Goal: Task Accomplishment & Management: Manage account settings

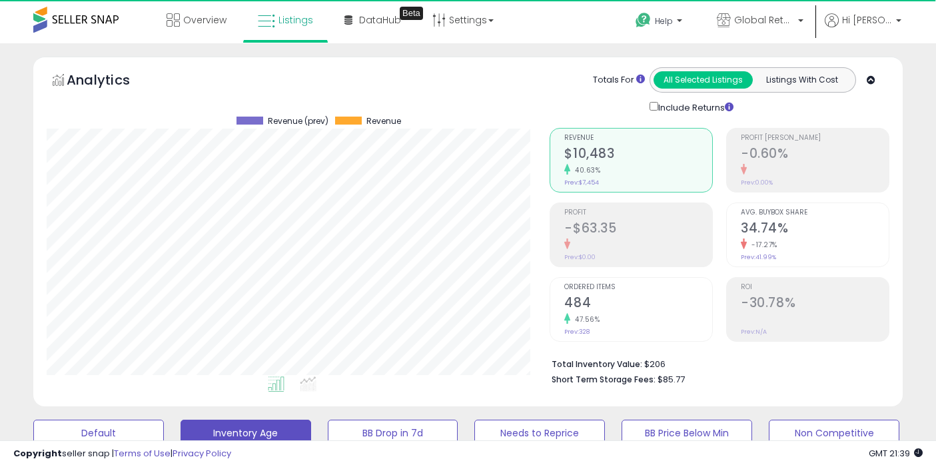
select select "**"
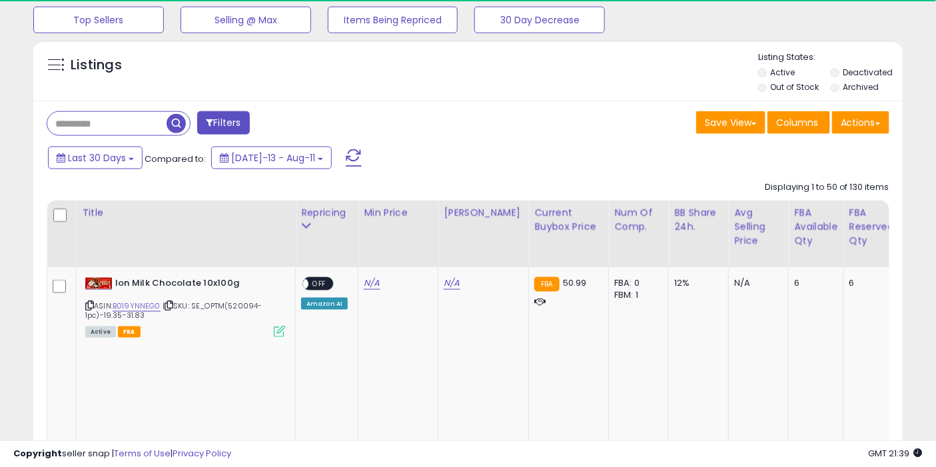
scroll to position [450, 0]
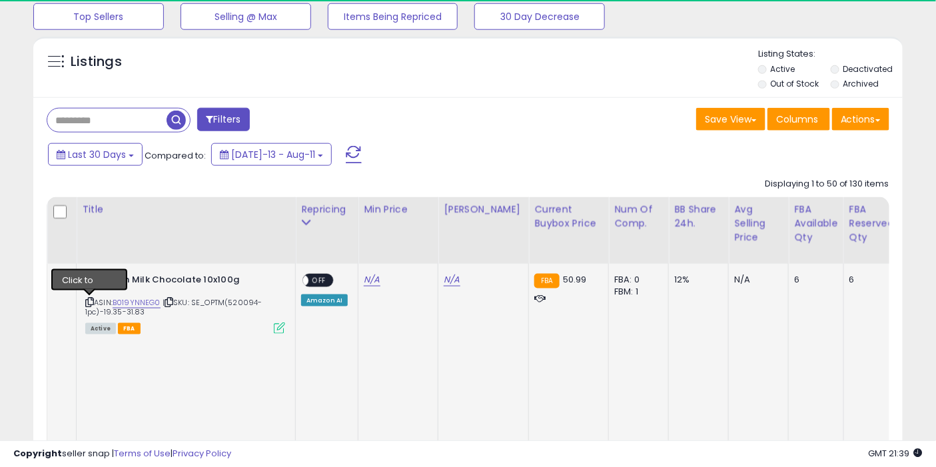
click at [91, 302] on icon at bounding box center [89, 301] width 9 height 7
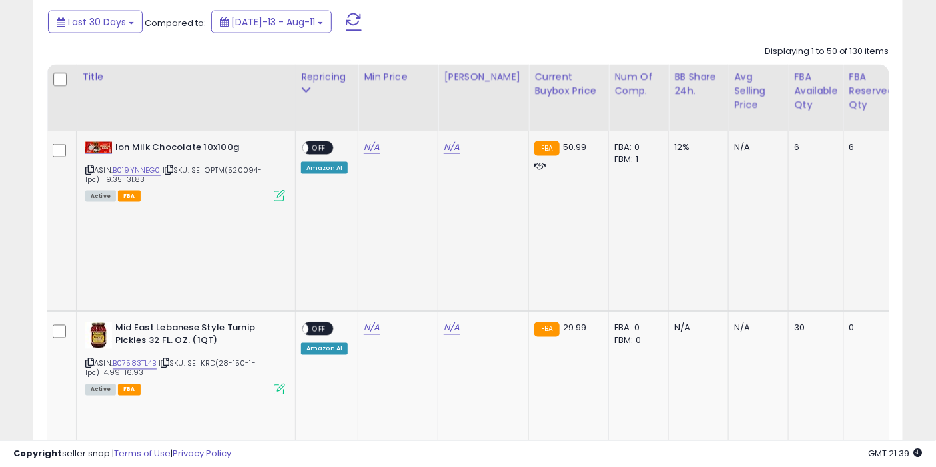
scroll to position [583, 0]
click at [87, 359] on icon at bounding box center [89, 362] width 9 height 7
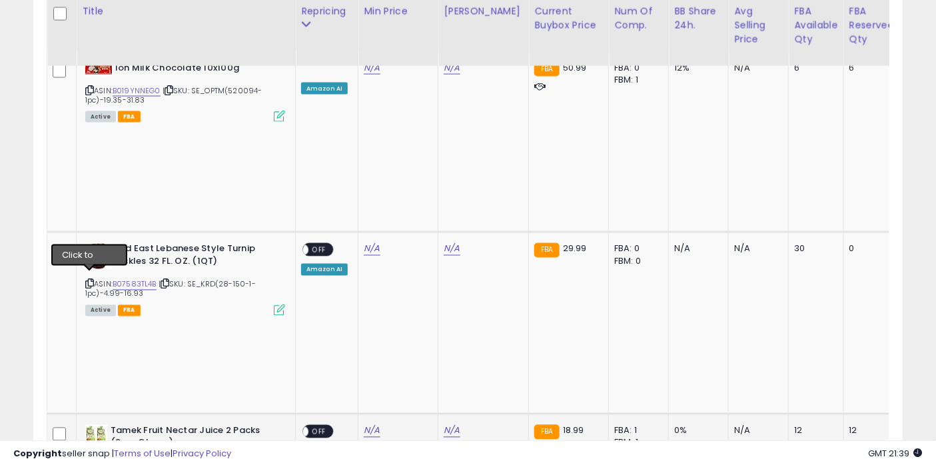
click at [91, 462] on icon at bounding box center [89, 465] width 9 height 7
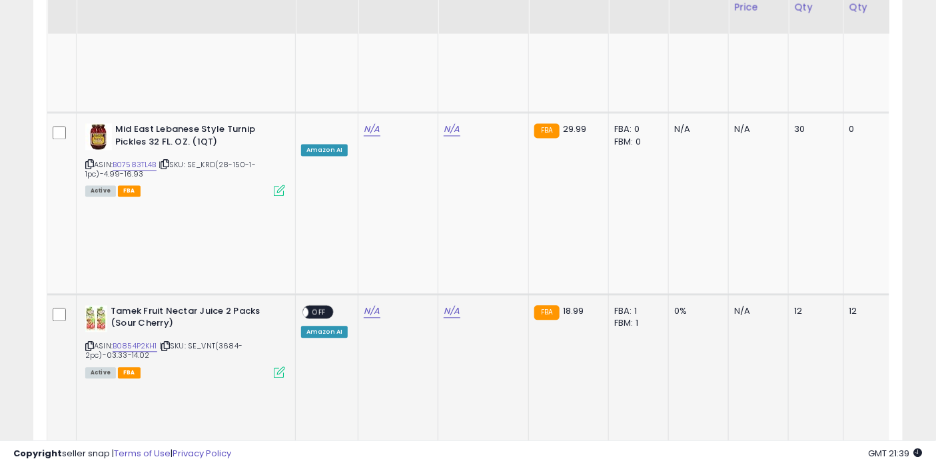
scroll to position [786, 0]
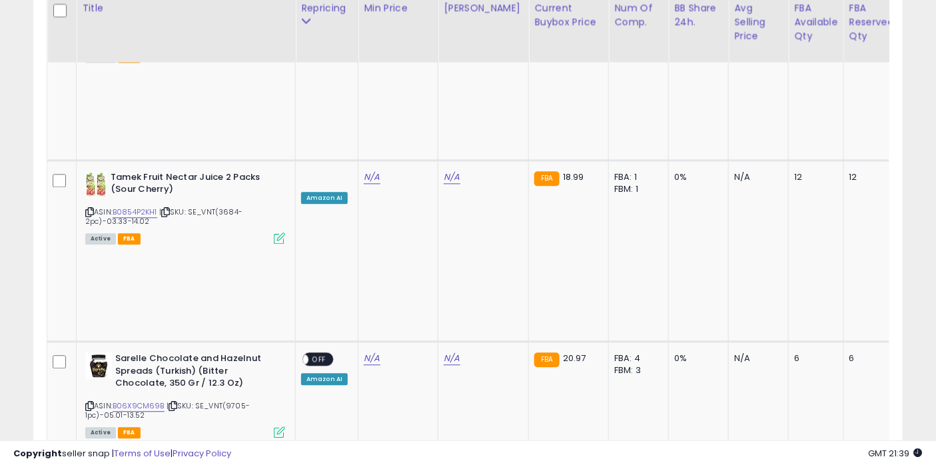
scroll to position [916, 0]
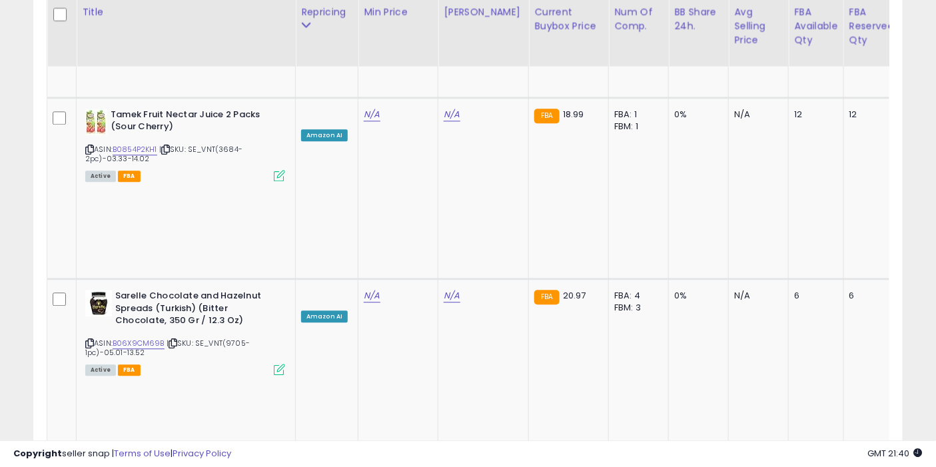
scroll to position [982, 0]
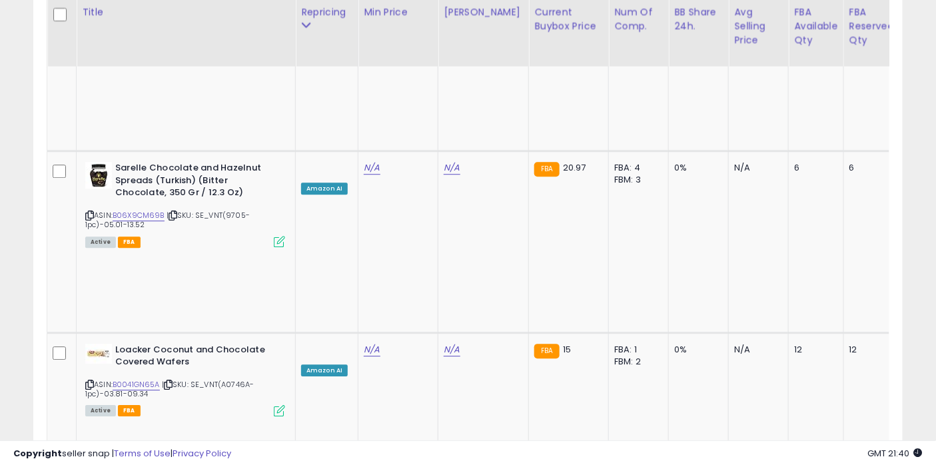
scroll to position [1106, 0]
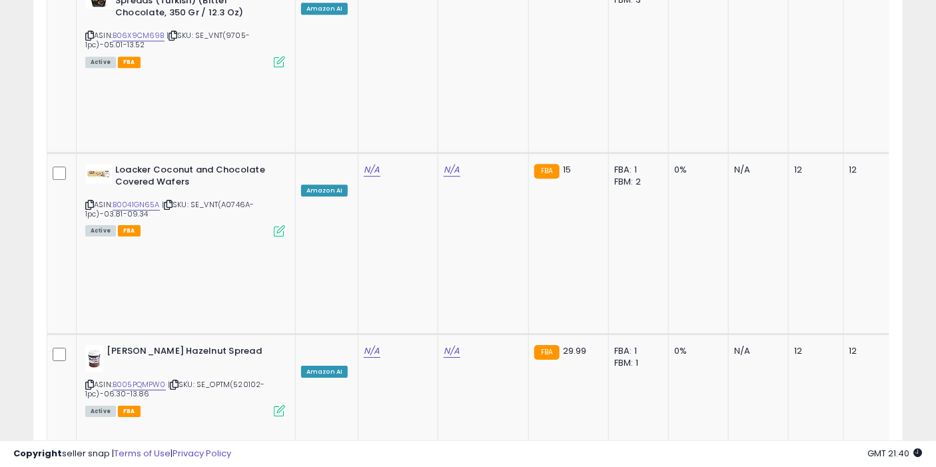
scroll to position [1287, 0]
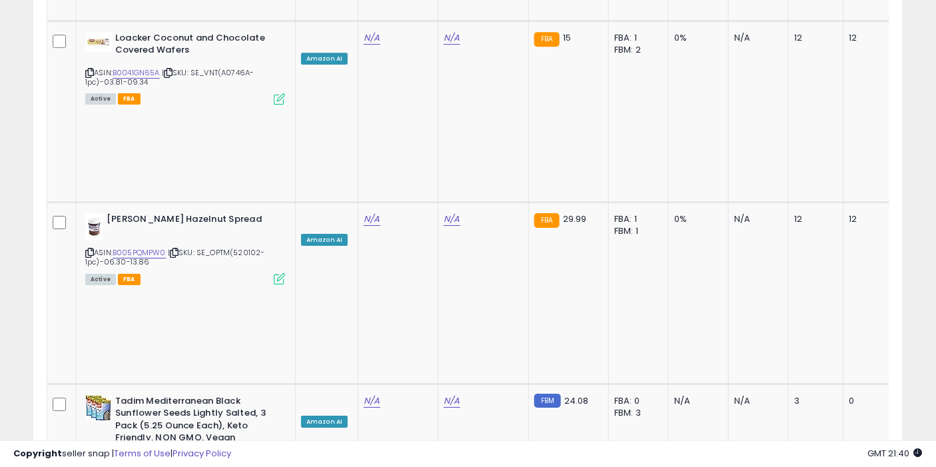
scroll to position [1423, 0]
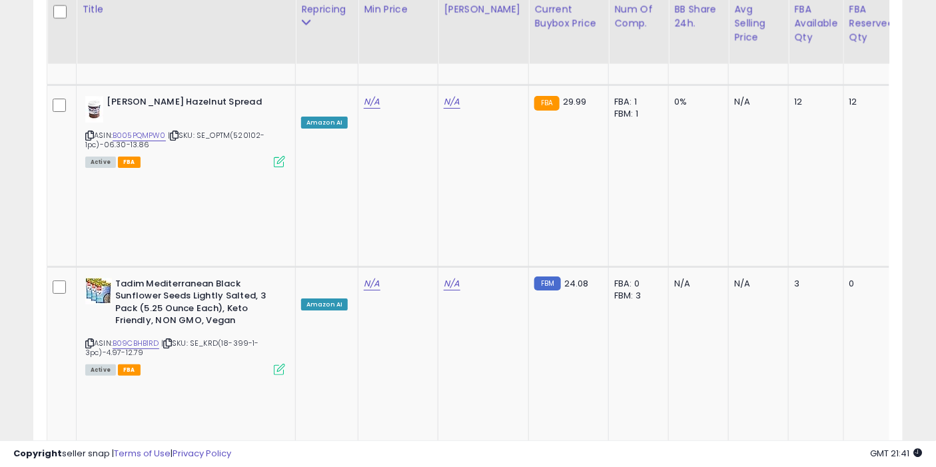
scroll to position [1536, 0]
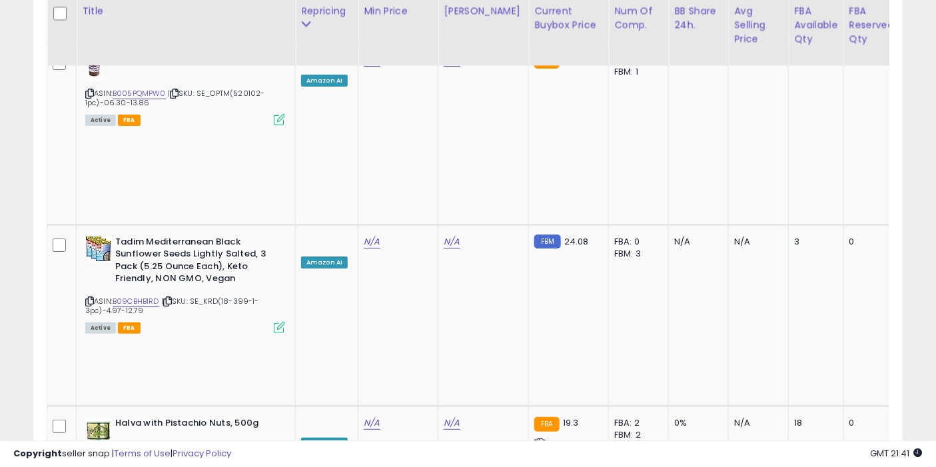
scroll to position [1577, 0]
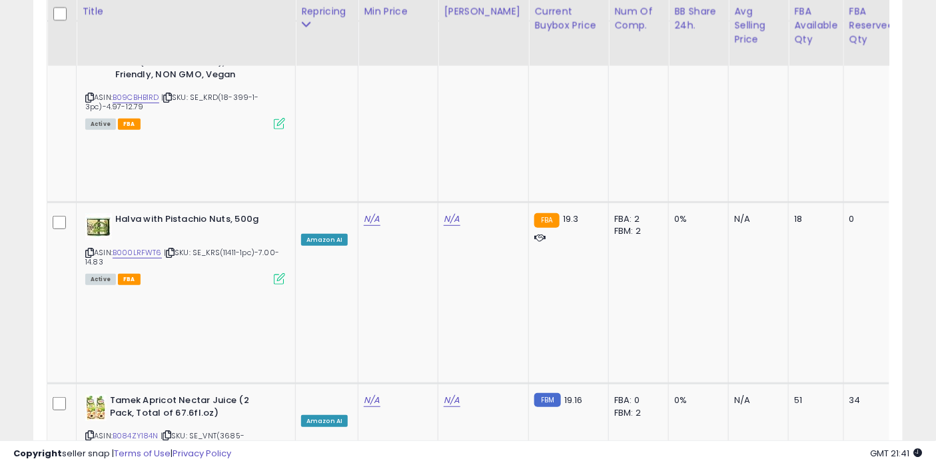
scroll to position [1781, 0]
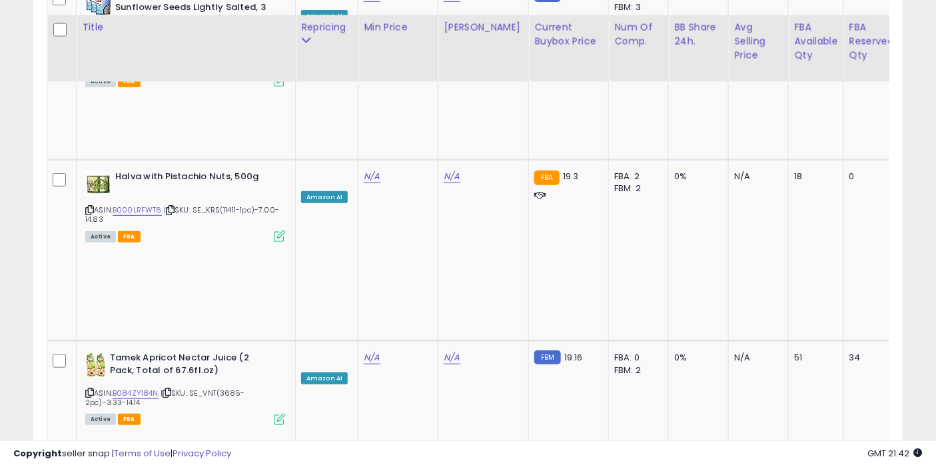
scroll to position [1847, 0]
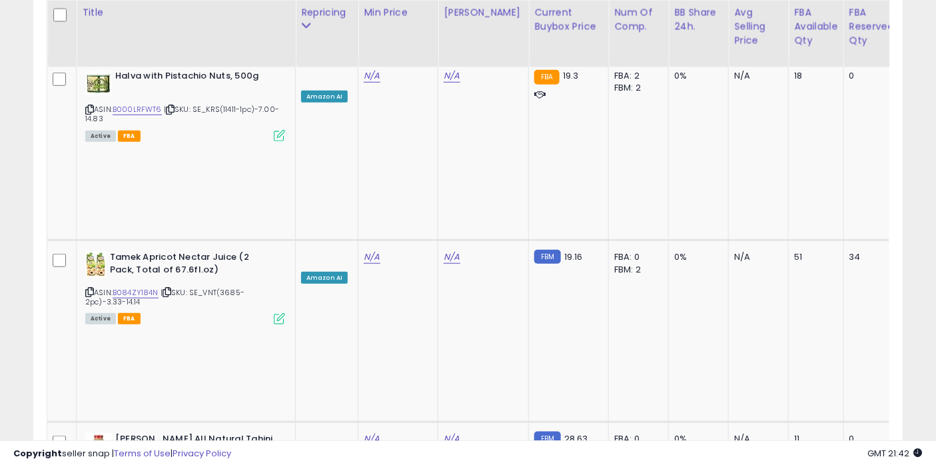
scroll to position [1925, 0]
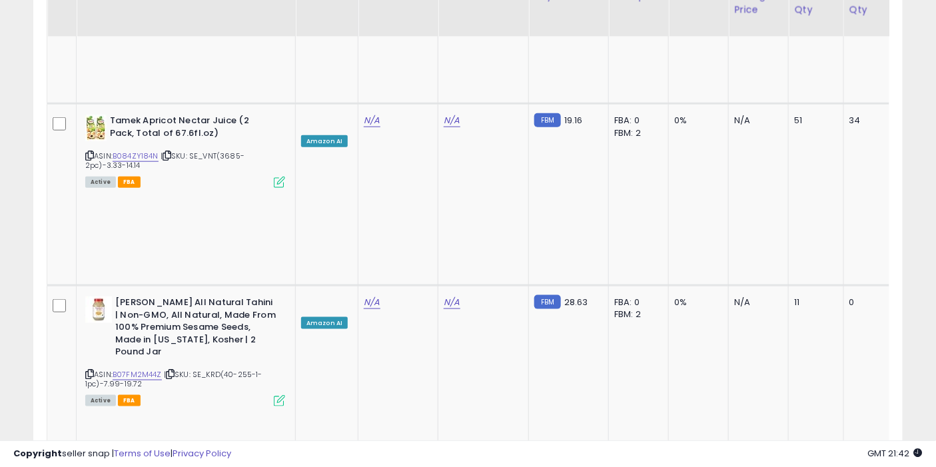
scroll to position [2063, 0]
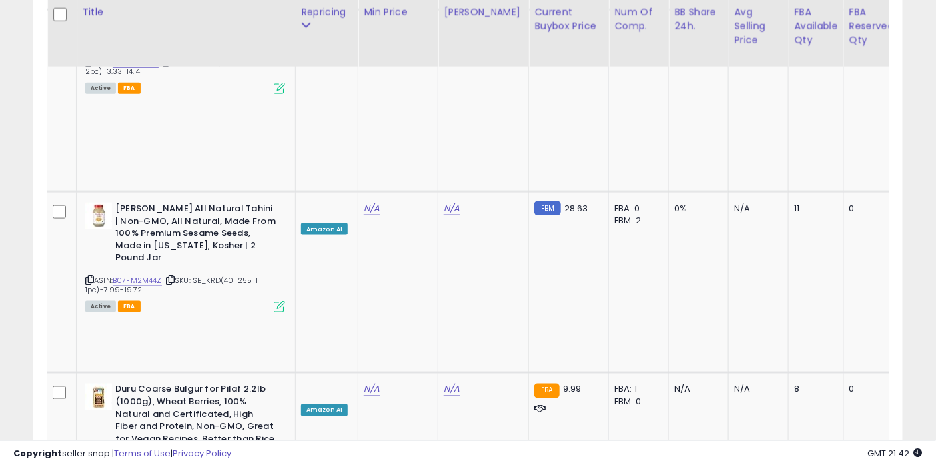
scroll to position [2155, 0]
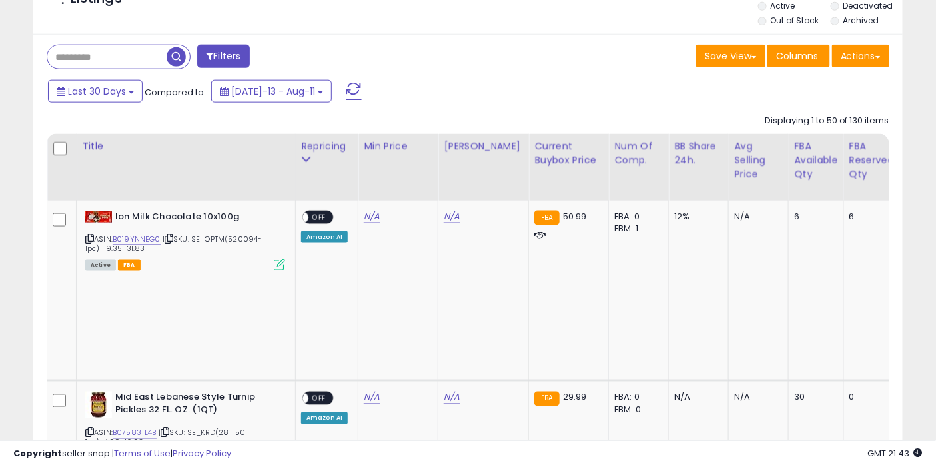
scroll to position [515, 0]
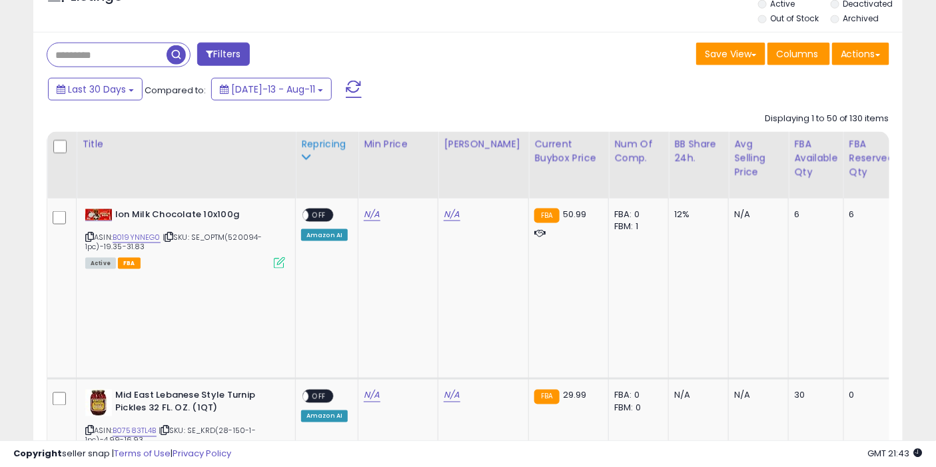
click at [327, 143] on div "Repricing" at bounding box center [326, 144] width 51 height 14
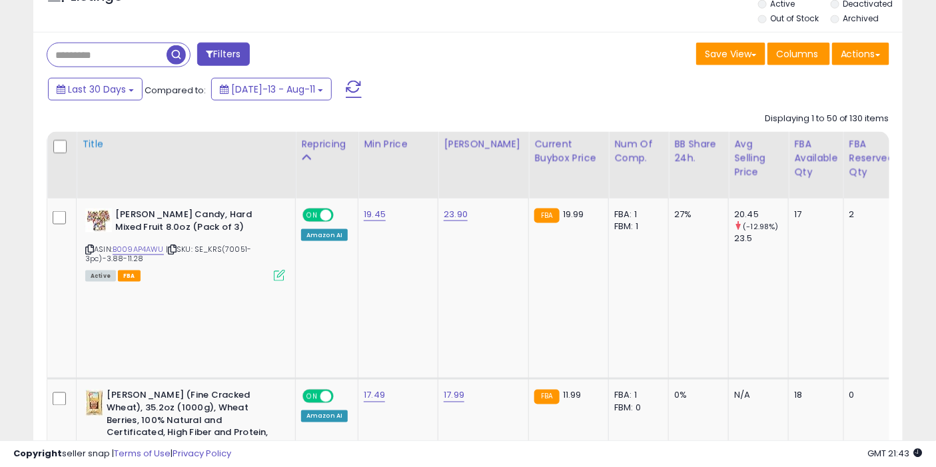
click at [96, 147] on div "Title" at bounding box center [186, 144] width 208 height 14
